Goal: Task Accomplishment & Management: Manage account settings

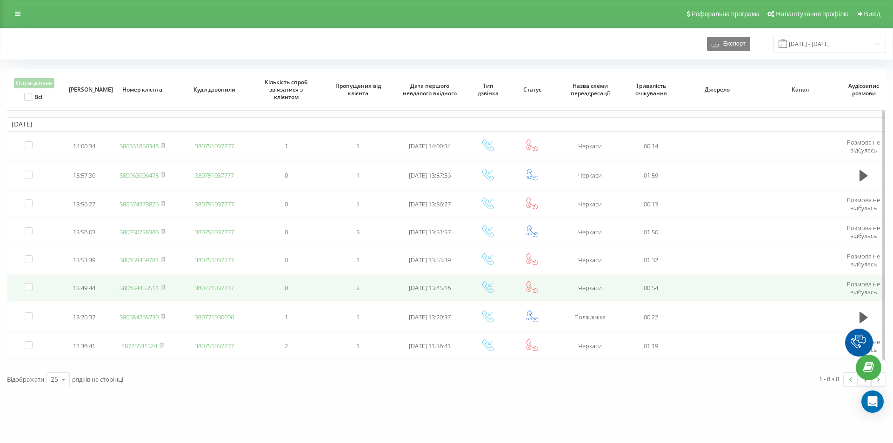
click at [146, 291] on link "380634453511" at bounding box center [139, 288] width 39 height 8
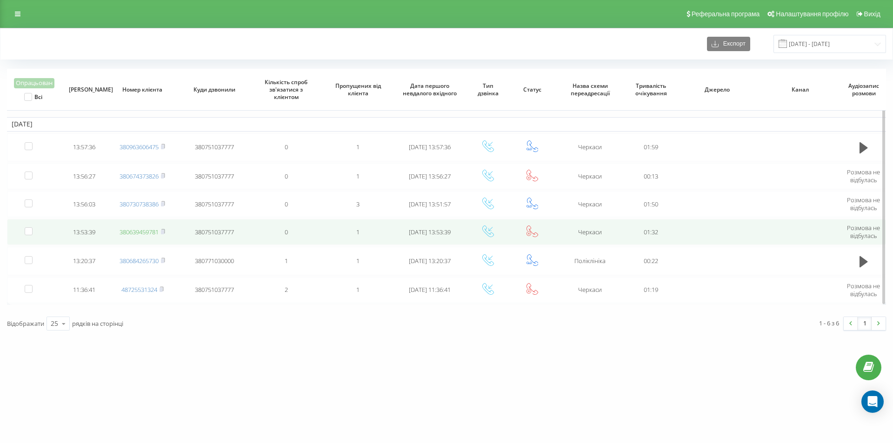
click at [154, 230] on link "380639459781" at bounding box center [139, 232] width 39 height 8
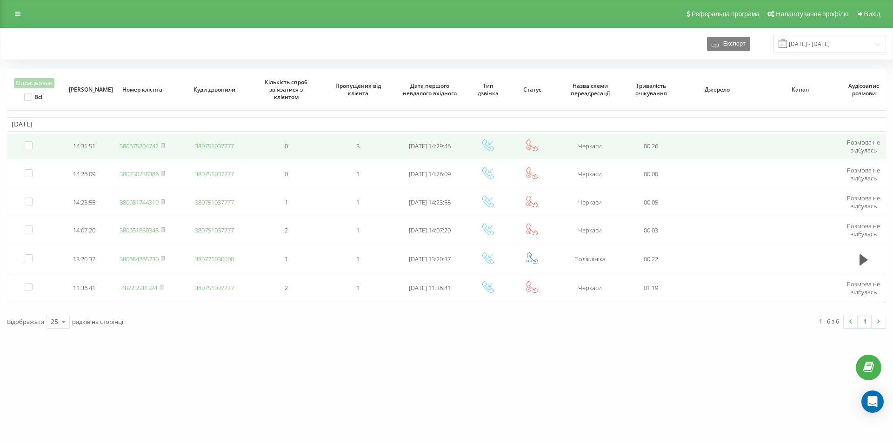
click at [141, 143] on link "380675204742" at bounding box center [139, 146] width 39 height 8
